Goal: Task Accomplishment & Management: Use online tool/utility

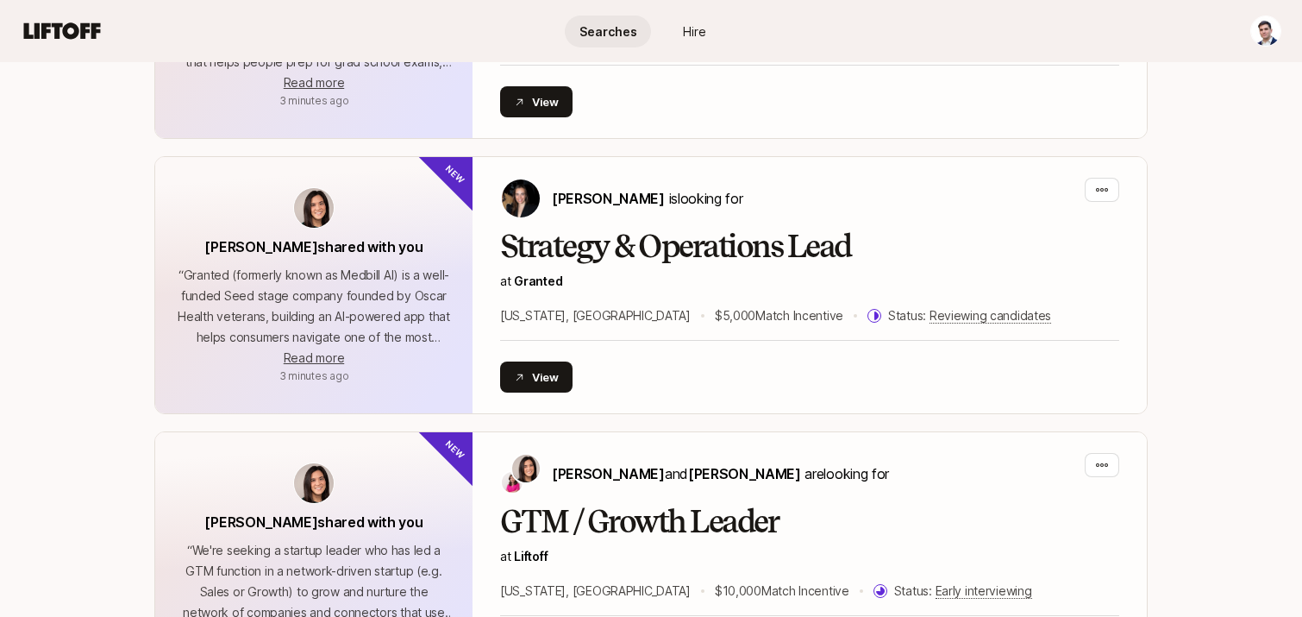
scroll to position [1724, 0]
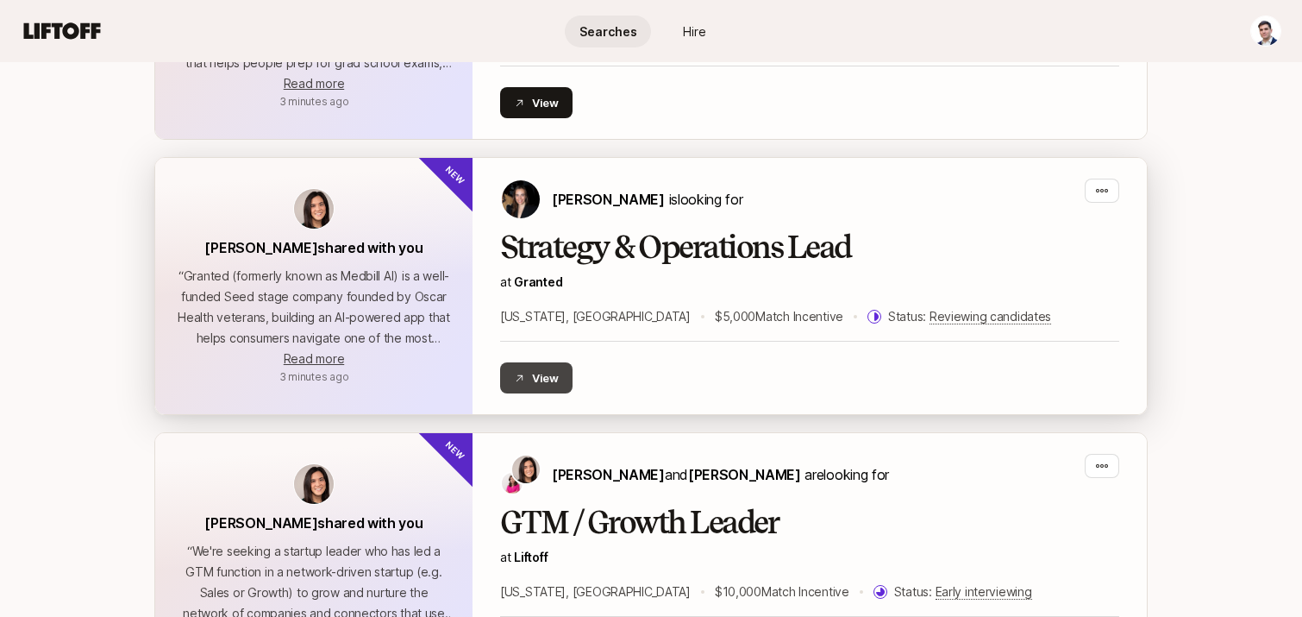
click at [533, 370] on button "View" at bounding box center [536, 377] width 72 height 31
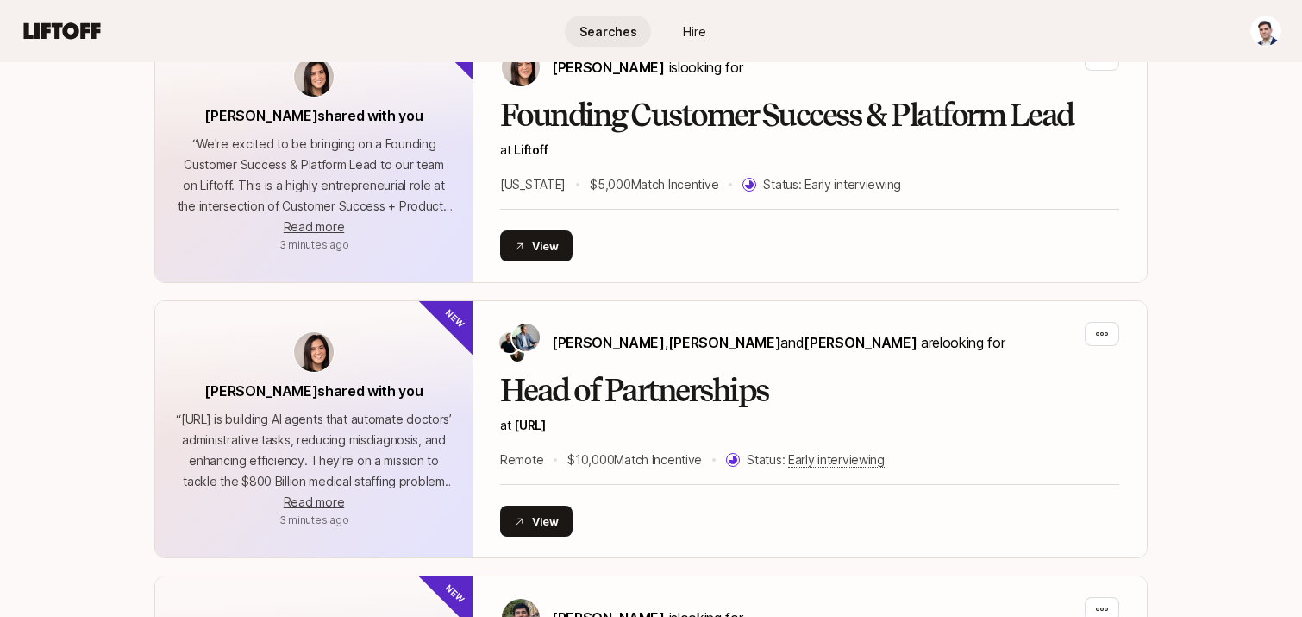
scroll to position [2408, 0]
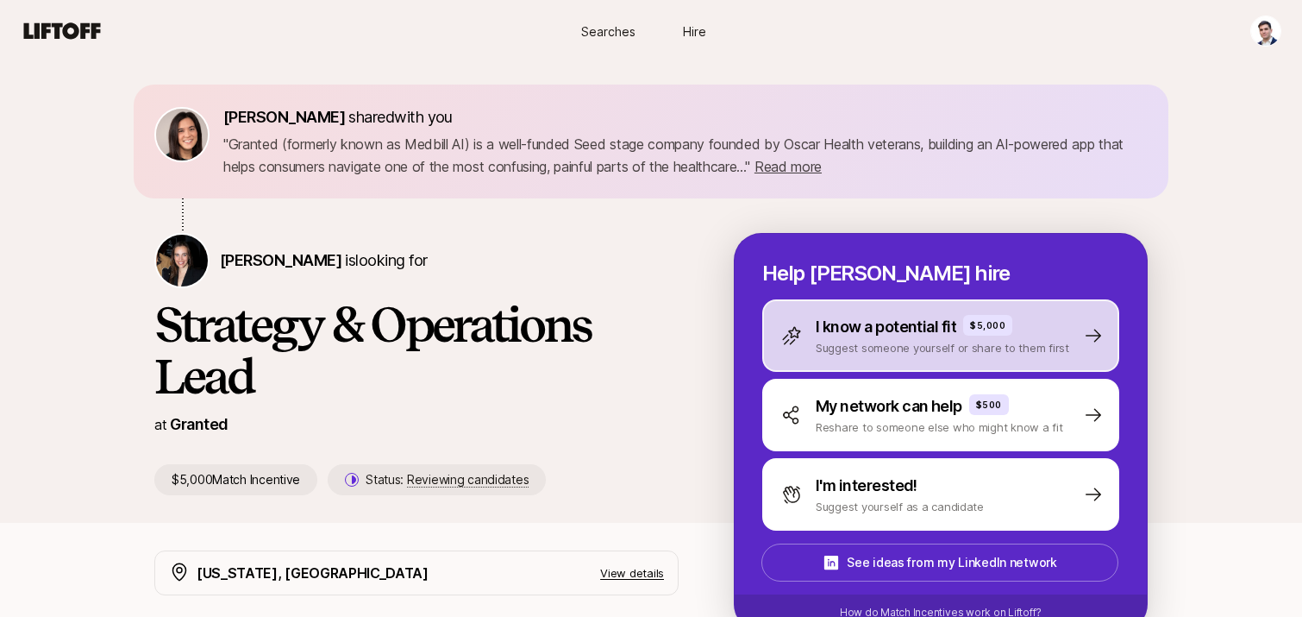
scroll to position [60, 0]
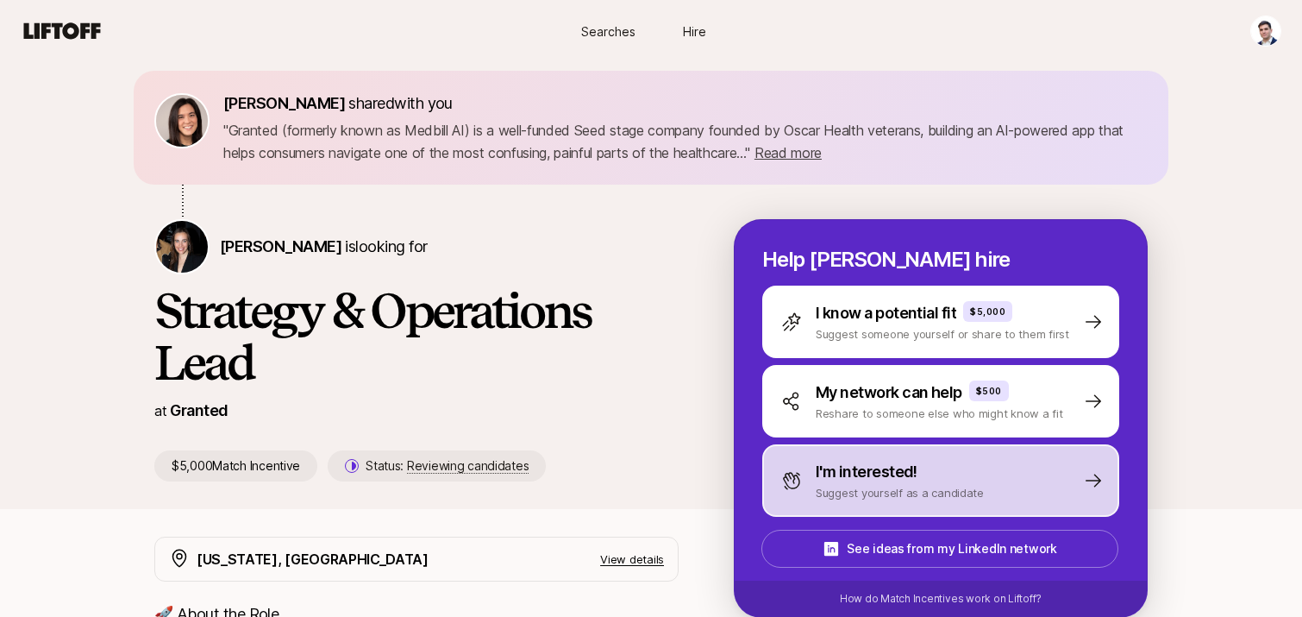
click at [806, 466] on div "I'm interested! Suggest yourself as a candidate" at bounding box center [882, 480] width 203 height 41
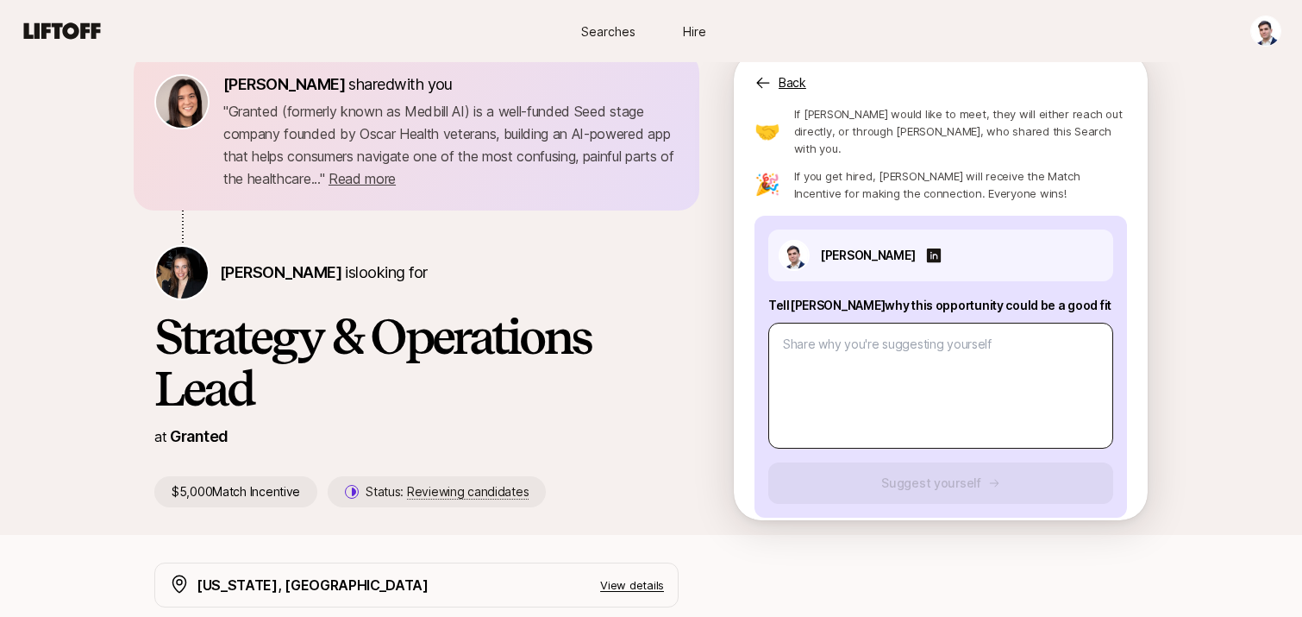
scroll to position [80, 0]
